Goal: Task Accomplishment & Management: Manage account settings

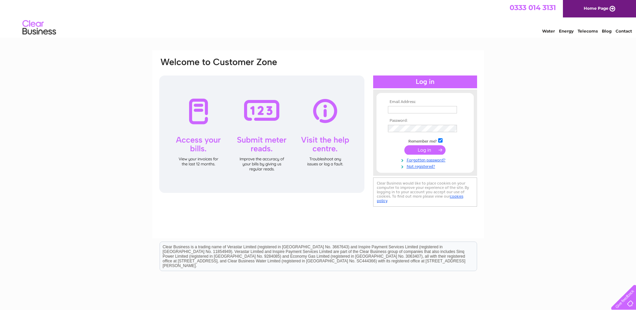
type input "dunksclerk@outlook.com"
click at [417, 148] on input "submit" at bounding box center [425, 149] width 41 height 9
click at [426, 151] on input "submit" at bounding box center [425, 149] width 41 height 9
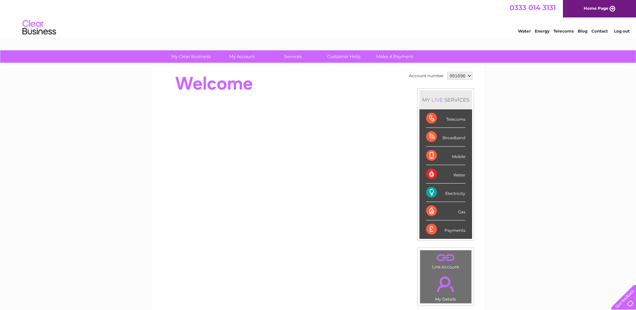
click at [450, 195] on div "Electricity" at bounding box center [445, 193] width 39 height 18
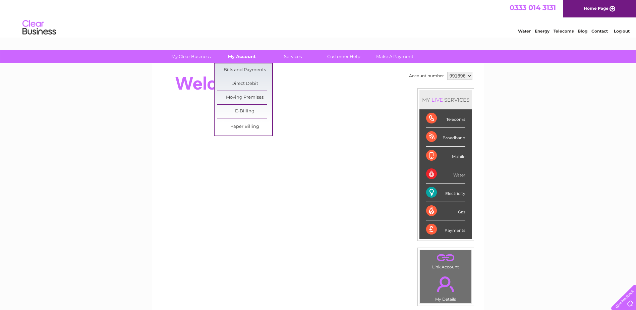
click at [245, 55] on link "My Account" at bounding box center [241, 56] width 55 height 12
click at [243, 67] on link "Bills and Payments" at bounding box center [244, 69] width 55 height 13
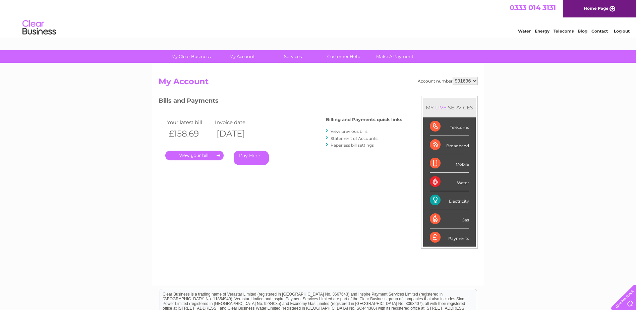
click at [477, 81] on select "991696 996639" at bounding box center [465, 81] width 25 height 8
select select "996639"
click at [453, 77] on select "991696 996639" at bounding box center [465, 81] width 25 height 8
click at [192, 156] on link "." at bounding box center [194, 156] width 58 height 10
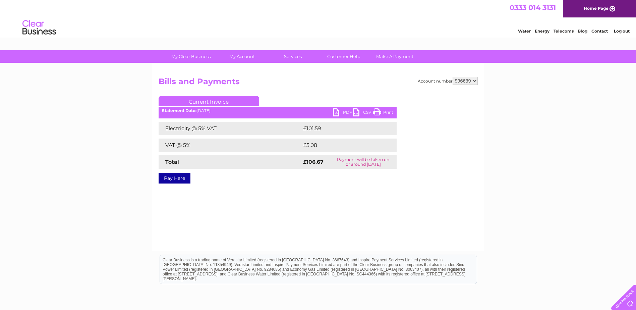
click at [382, 109] on link "Print" at bounding box center [383, 113] width 20 height 10
